Goal: Task Accomplishment & Management: Use online tool/utility

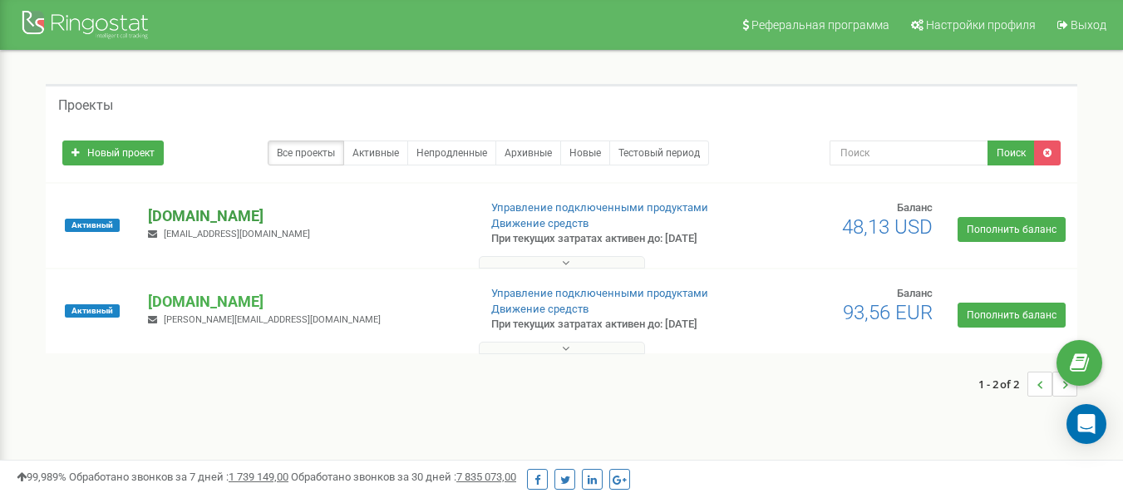
click at [213, 218] on p "[DOMAIN_NAME]" at bounding box center [306, 216] width 316 height 22
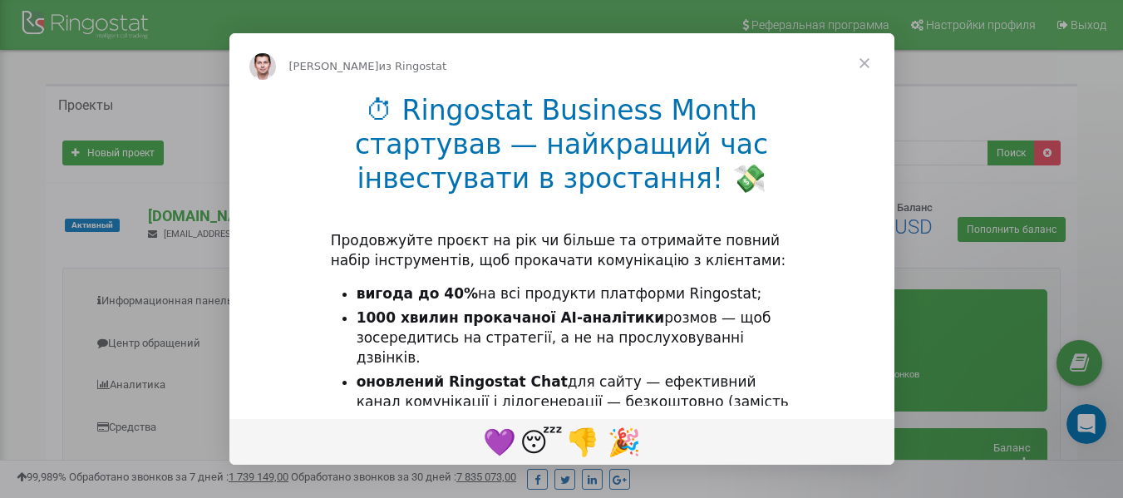
click at [861, 61] on span "Закрыть" at bounding box center [864, 63] width 60 height 60
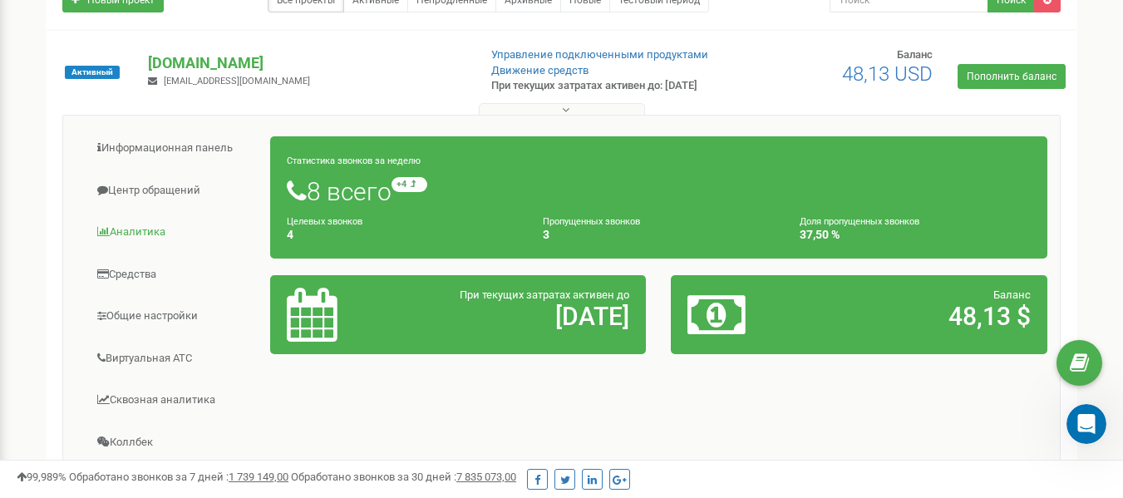
scroll to position [166, 0]
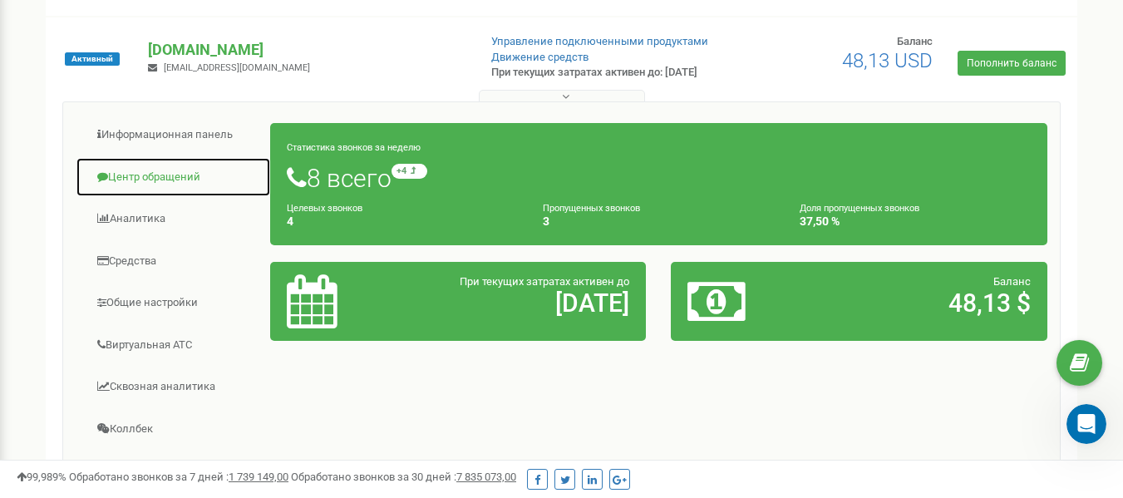
click at [150, 183] on link "Центр обращений" at bounding box center [173, 177] width 195 height 41
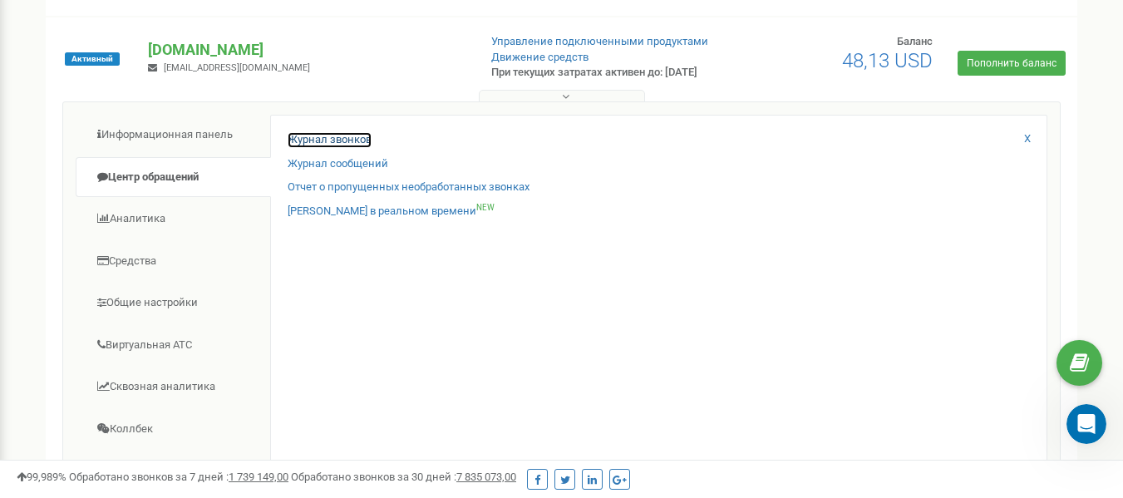
click at [324, 145] on link "Журнал звонков" at bounding box center [330, 140] width 84 height 16
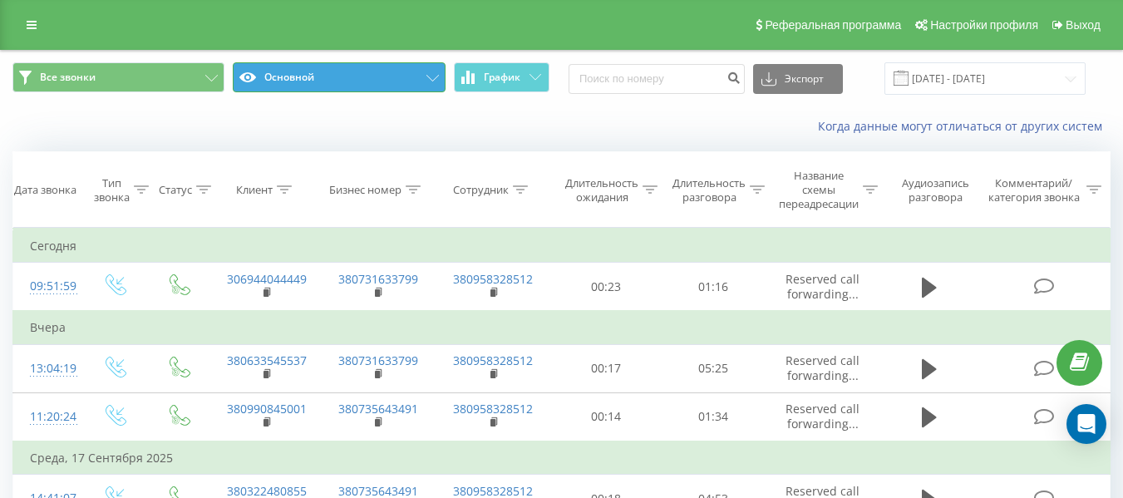
click at [405, 81] on button "Основной" at bounding box center [339, 77] width 212 height 30
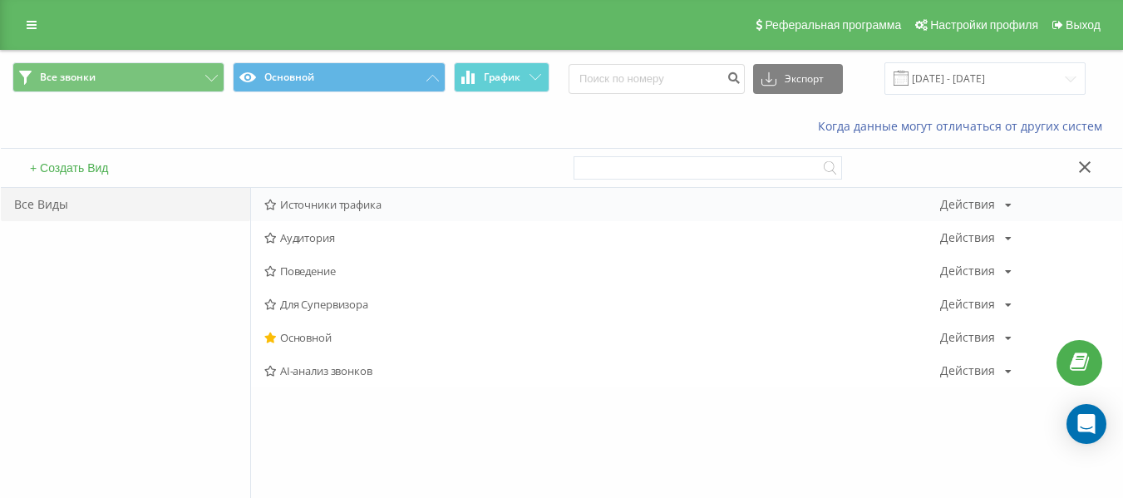
click at [360, 201] on span "Источники трафика" at bounding box center [602, 205] width 676 height 12
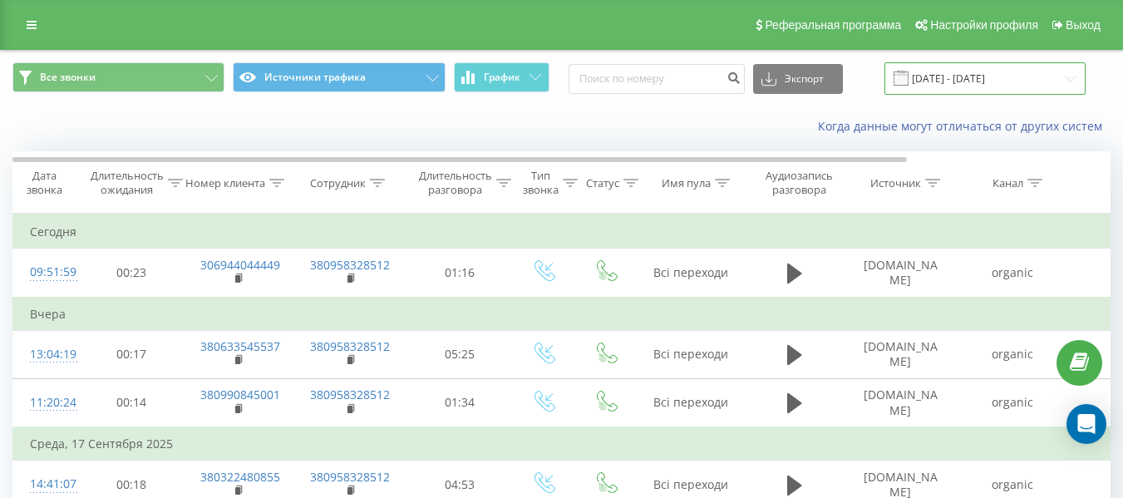
click at [970, 80] on input "[DATE] - [DATE]" at bounding box center [984, 78] width 201 height 32
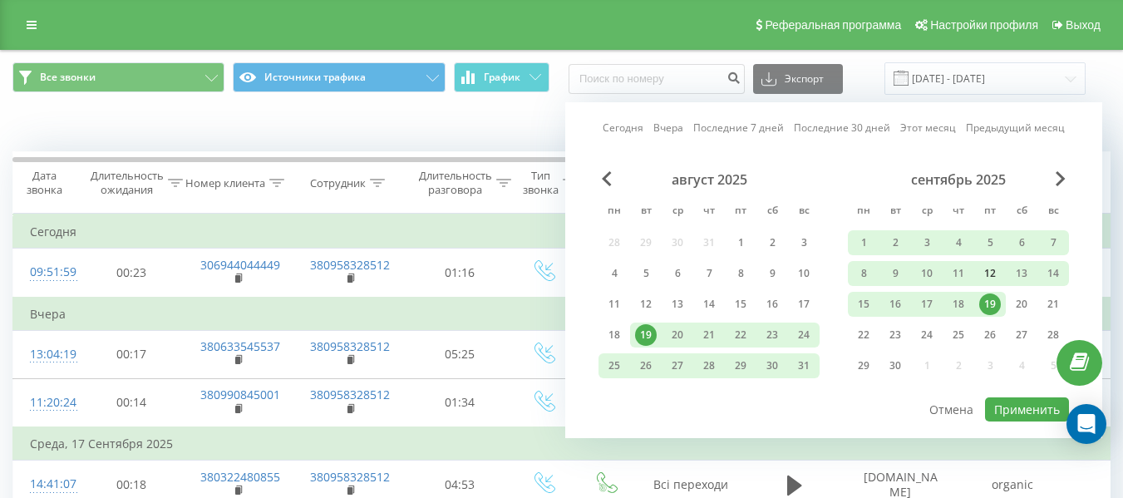
click at [992, 272] on div "12" at bounding box center [990, 274] width 22 height 22
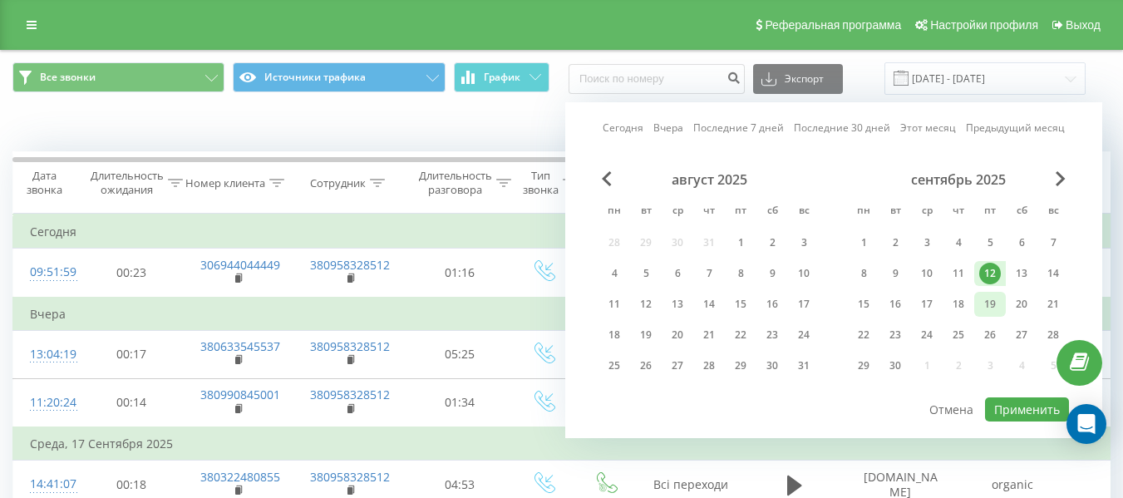
click at [990, 299] on div "19" at bounding box center [990, 304] width 22 height 22
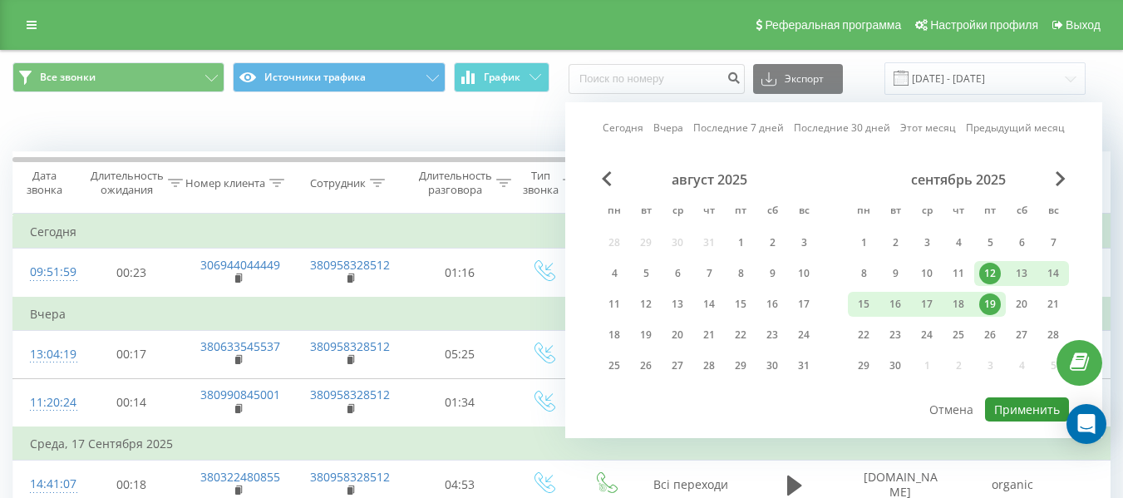
click at [1035, 414] on button "Применить" at bounding box center [1027, 409] width 84 height 24
type input "[DATE] - [DATE]"
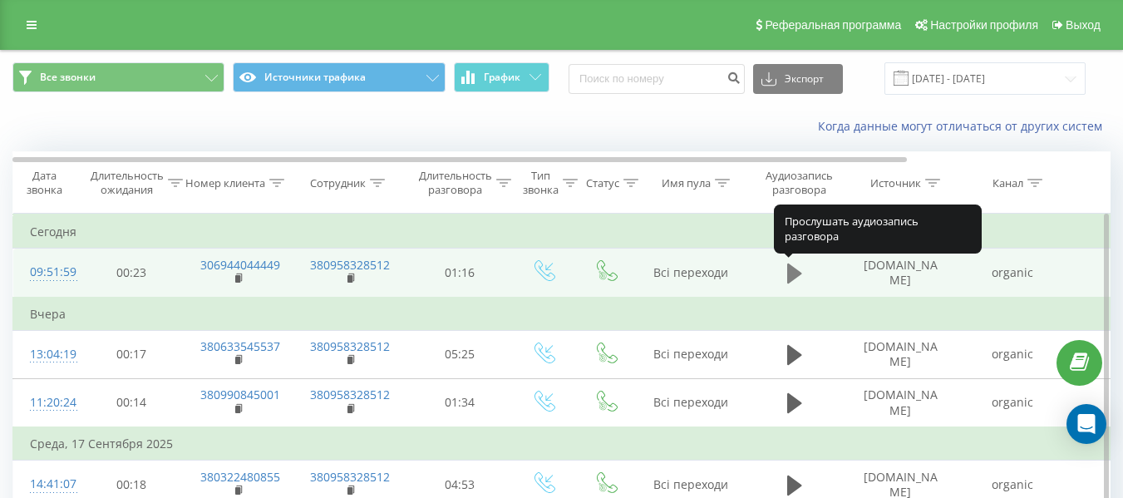
click at [803, 268] on button at bounding box center [794, 273] width 25 height 25
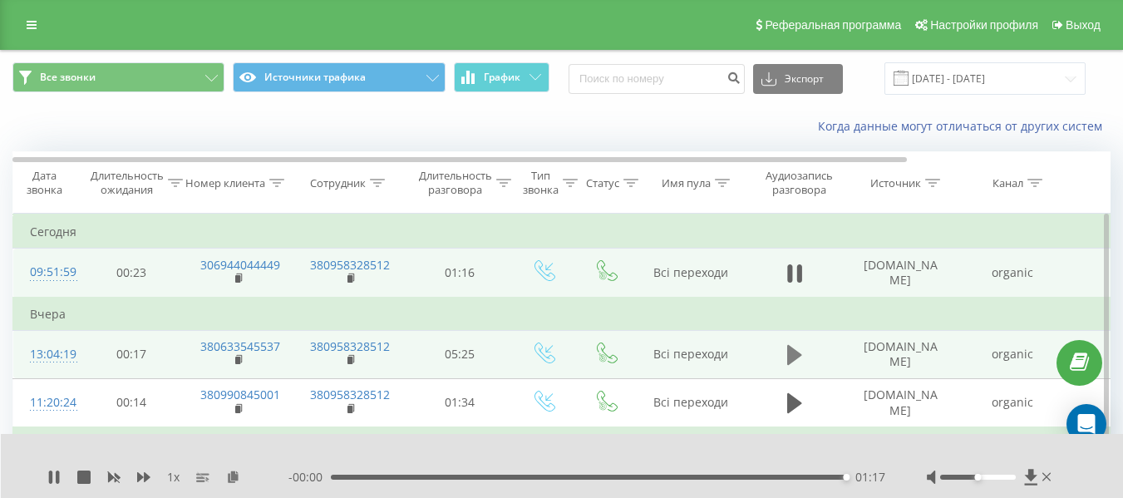
click at [788, 352] on icon at bounding box center [794, 355] width 15 height 20
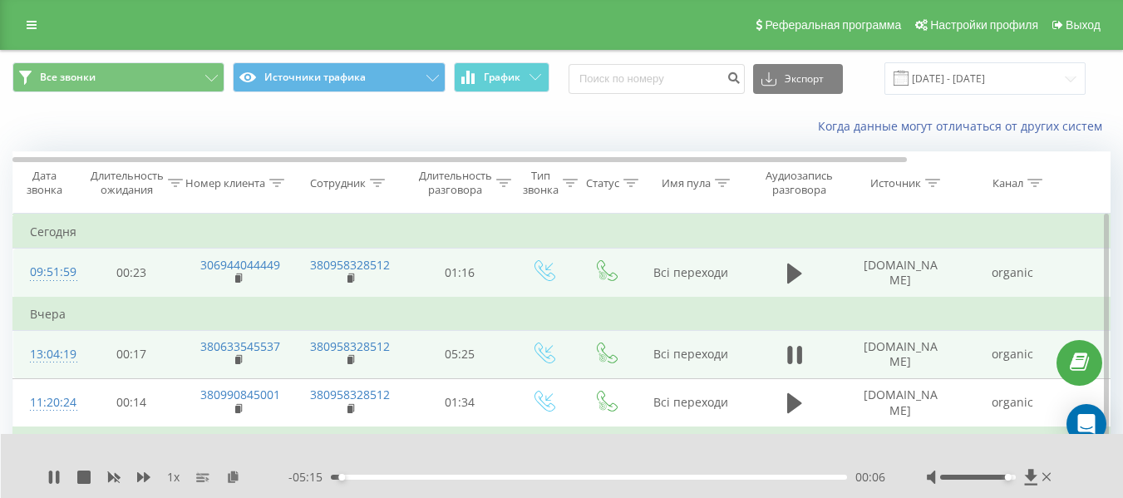
click at [1007, 476] on div at bounding box center [978, 477] width 76 height 5
click at [1014, 476] on div "Accessibility label" at bounding box center [1015, 477] width 7 height 7
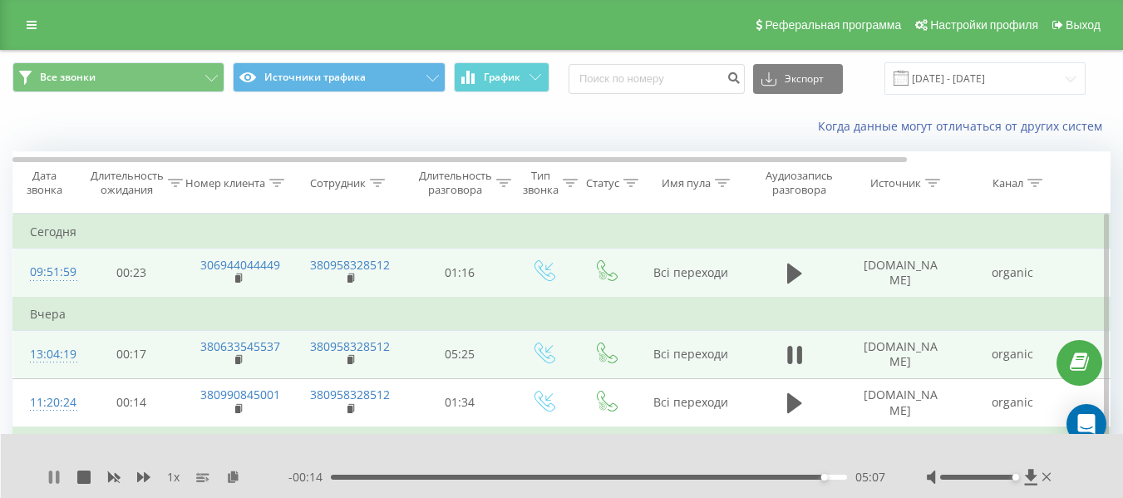
click at [57, 480] on icon at bounding box center [57, 476] width 3 height 13
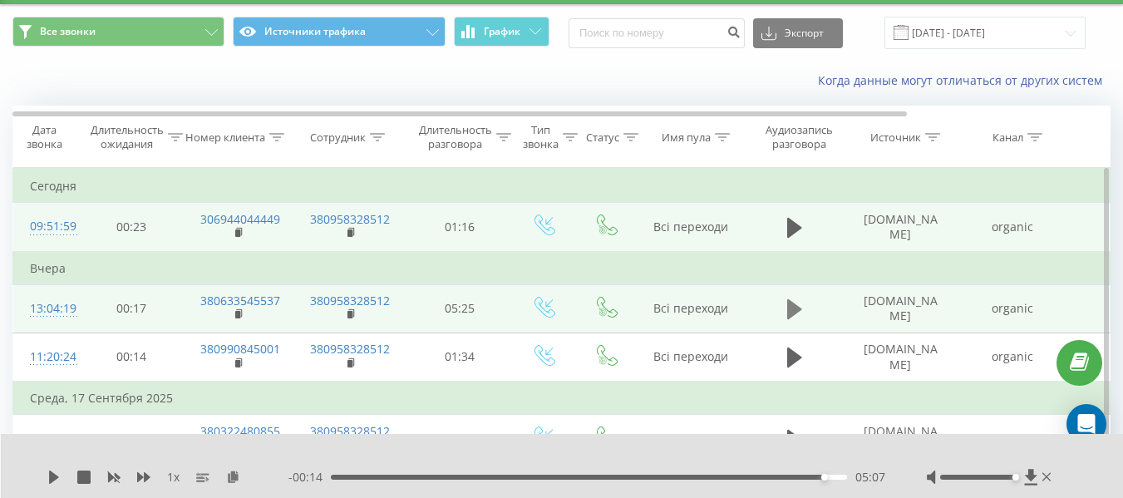
scroll to position [83, 0]
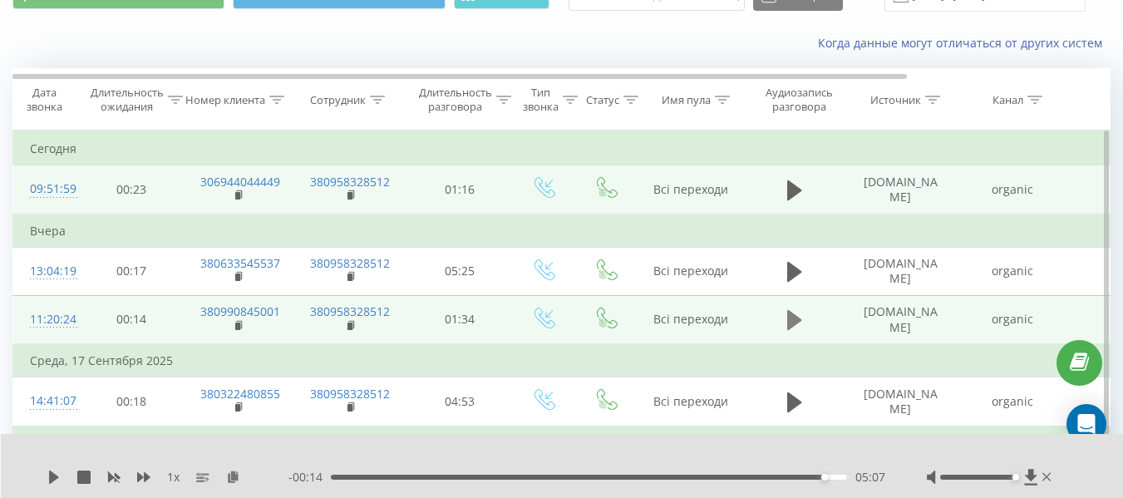
click at [796, 320] on icon at bounding box center [794, 320] width 15 height 20
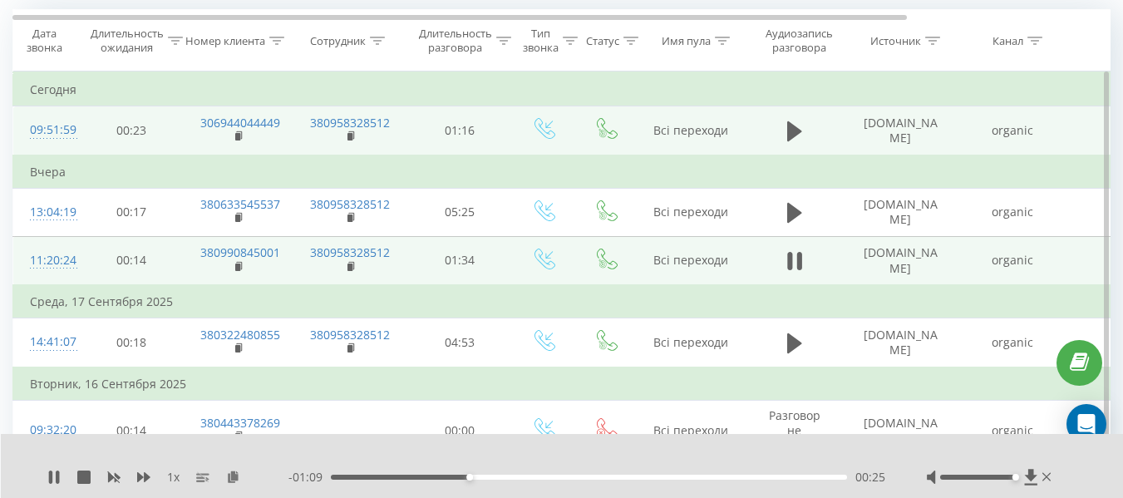
scroll to position [166, 0]
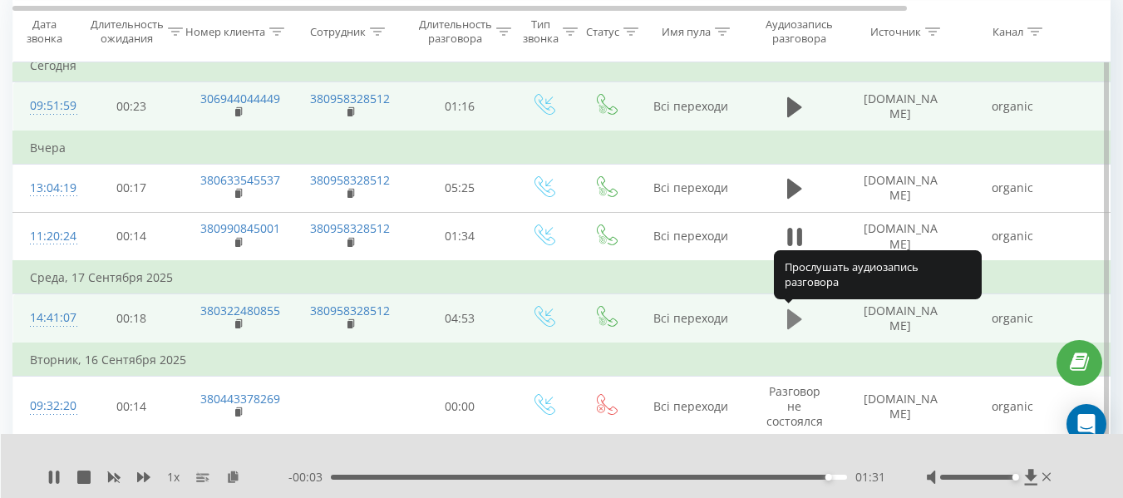
click at [789, 327] on icon at bounding box center [794, 319] width 15 height 20
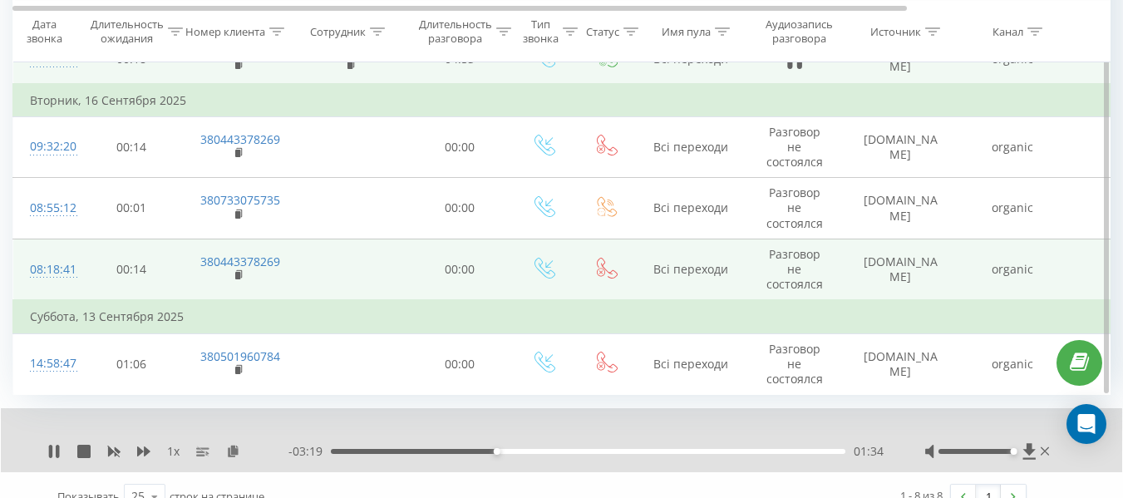
scroll to position [449, 0]
